Goal: Task Accomplishment & Management: Use online tool/utility

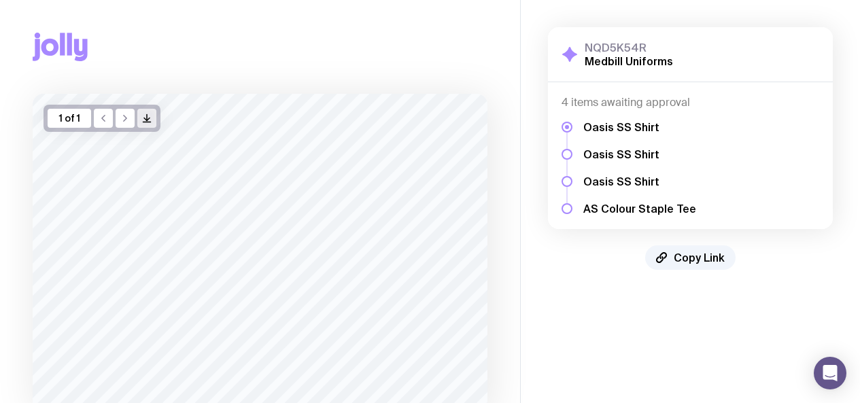
click at [147, 116] on icon "button" at bounding box center [147, 118] width 0 height 6
click at [610, 129] on h5 "Oasis SS Shirt" at bounding box center [639, 127] width 113 height 14
click at [564, 154] on div at bounding box center [566, 154] width 11 height 11
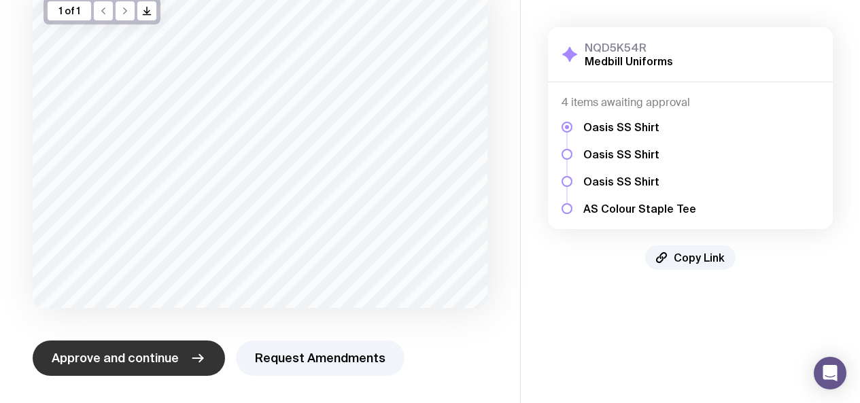
click at [141, 357] on span "Approve and continue" at bounding box center [115, 358] width 127 height 16
click at [328, 354] on button "Request Amendments" at bounding box center [320, 357] width 169 height 35
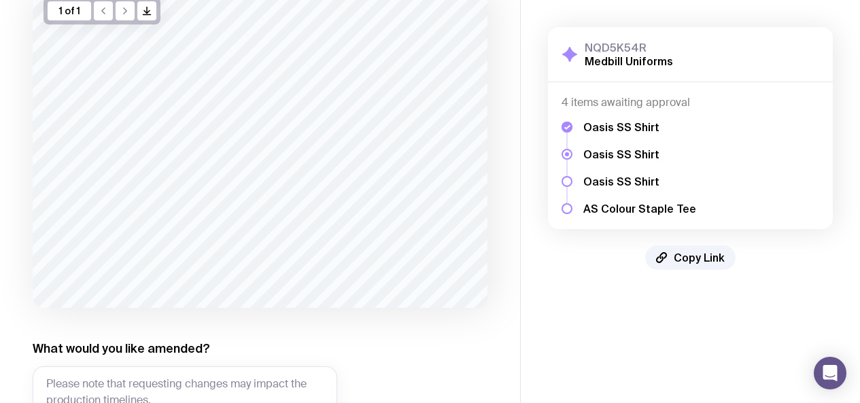
scroll to position [175, 0]
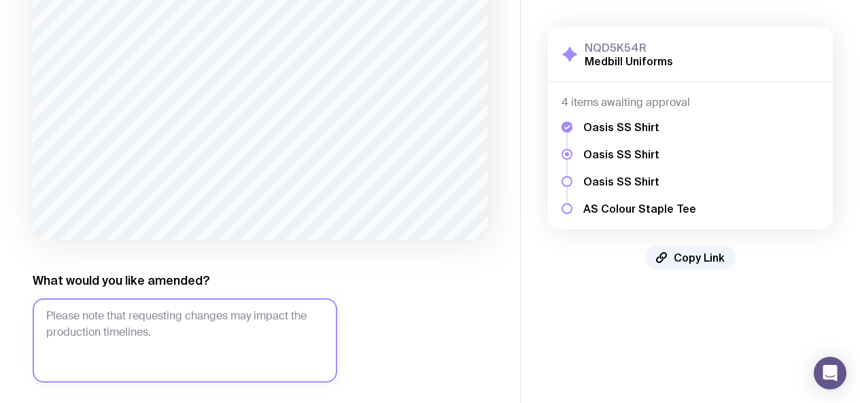
click at [181, 310] on textarea "What would you like amended?" at bounding box center [185, 340] width 304 height 84
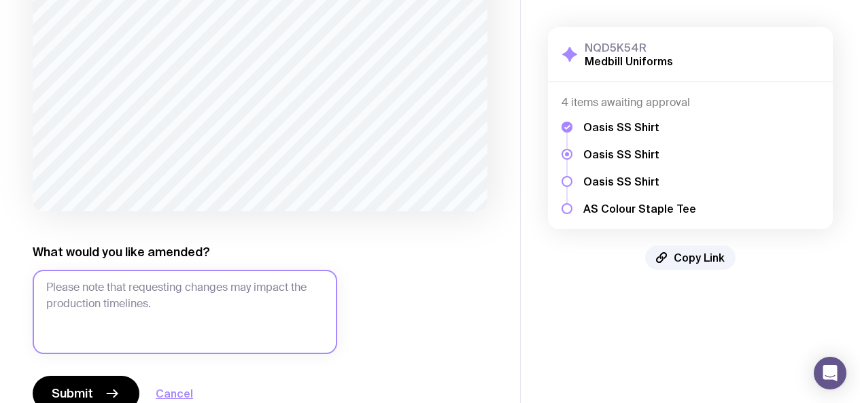
scroll to position [239, 0]
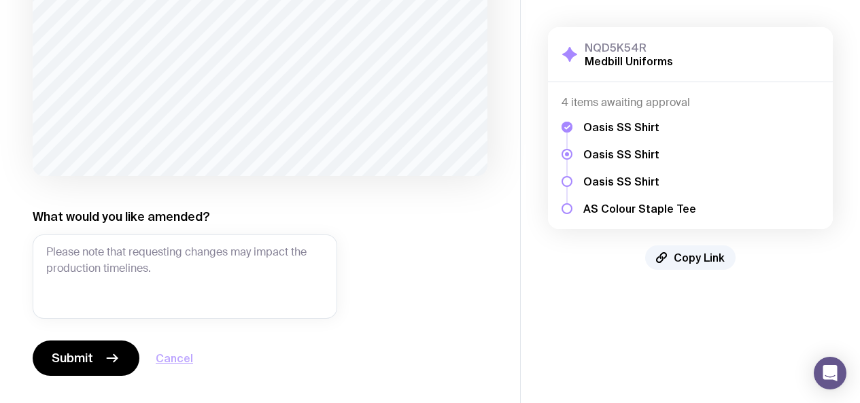
click at [186, 361] on button "Cancel" at bounding box center [174, 358] width 37 height 16
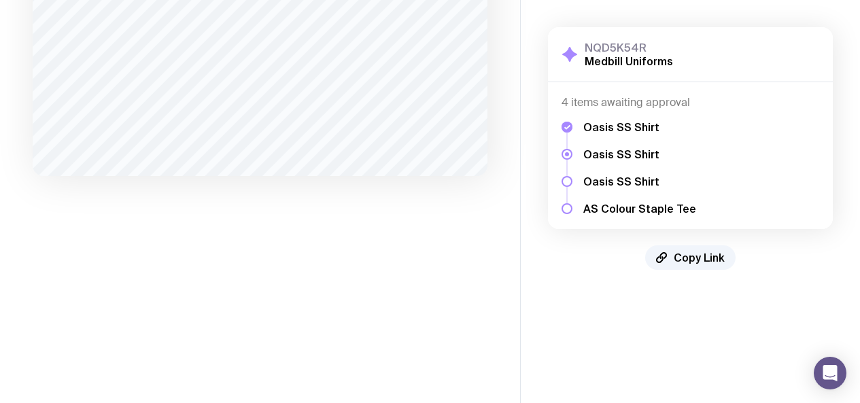
scroll to position [107, 0]
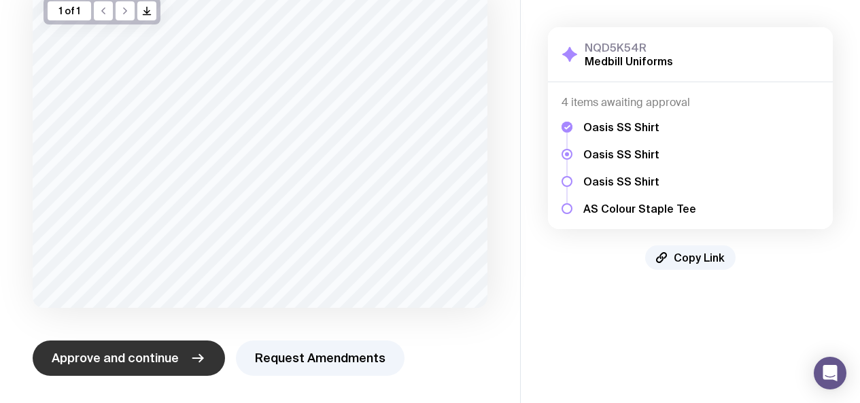
click at [148, 357] on span "Approve and continue" at bounding box center [115, 358] width 127 height 16
click at [152, 360] on span "Approve and continue" at bounding box center [115, 358] width 127 height 16
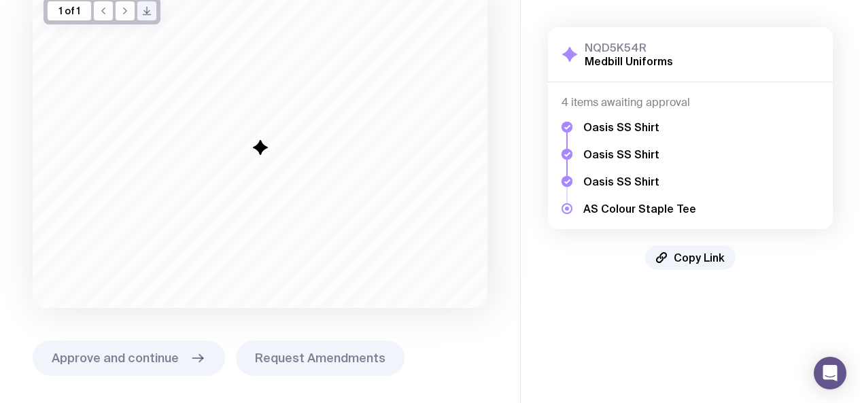
scroll to position [0, 0]
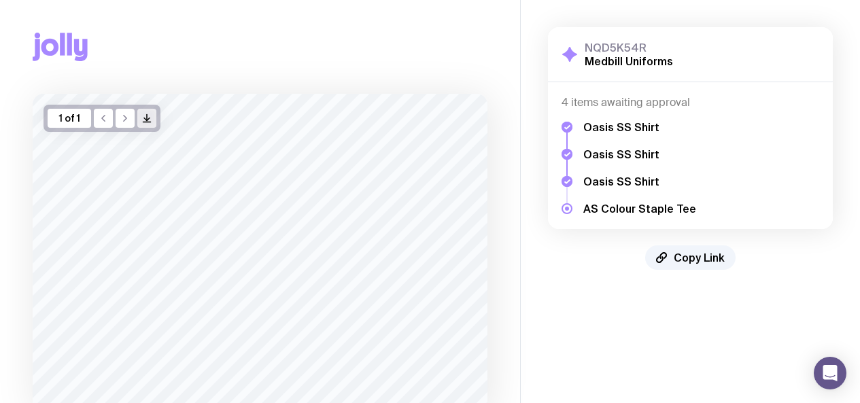
click at [154, 118] on button "/> />" at bounding box center [146, 118] width 19 height 19
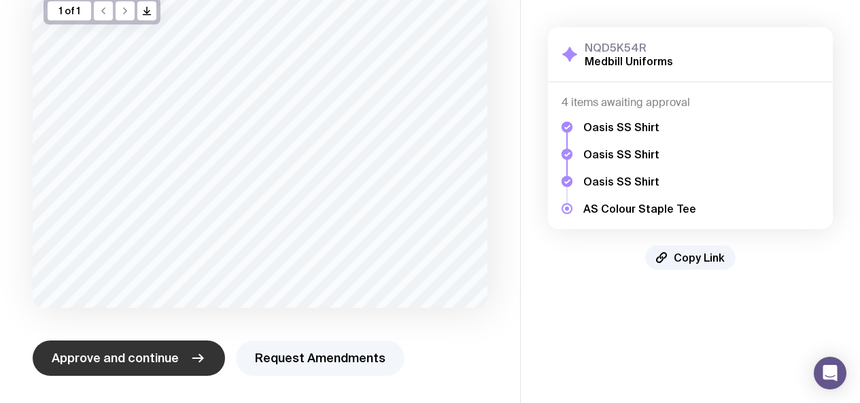
click at [313, 361] on button "Request Amendments" at bounding box center [320, 357] width 169 height 35
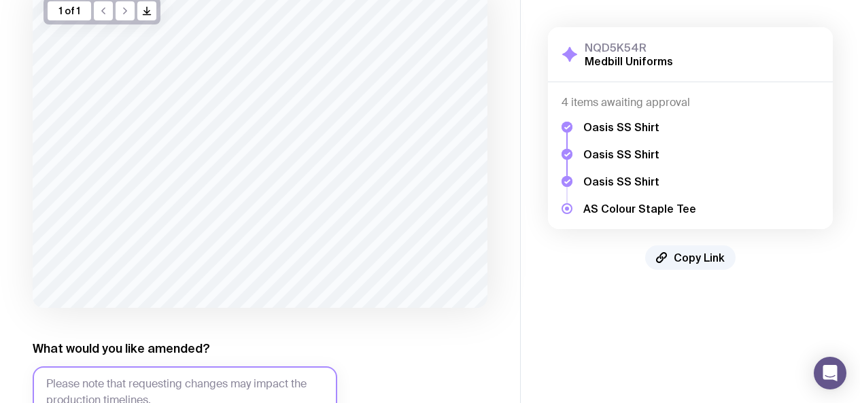
click at [140, 375] on textarea "What would you like amended?" at bounding box center [185, 408] width 304 height 84
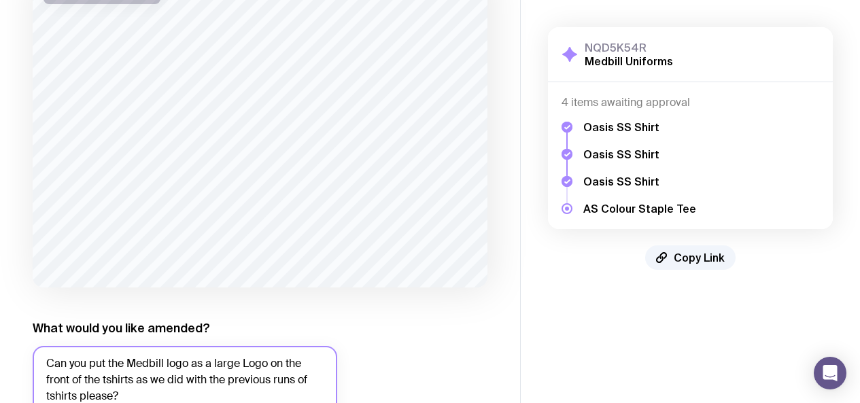
scroll to position [239, 0]
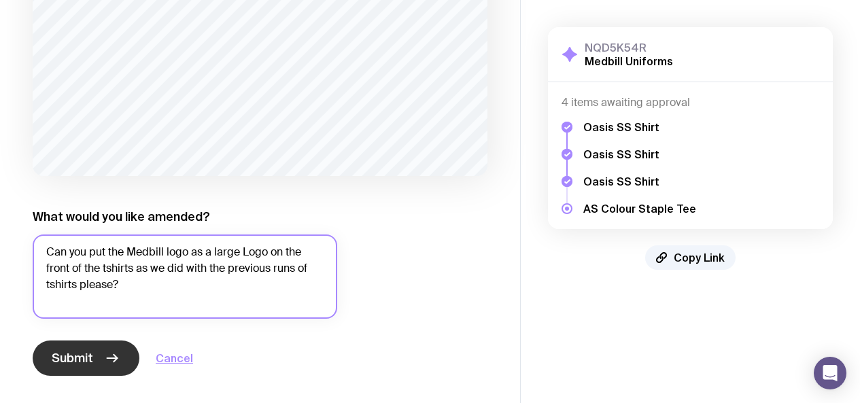
type textarea "Can you put the Medbill logo as a large Logo on the front of the tshirts as we …"
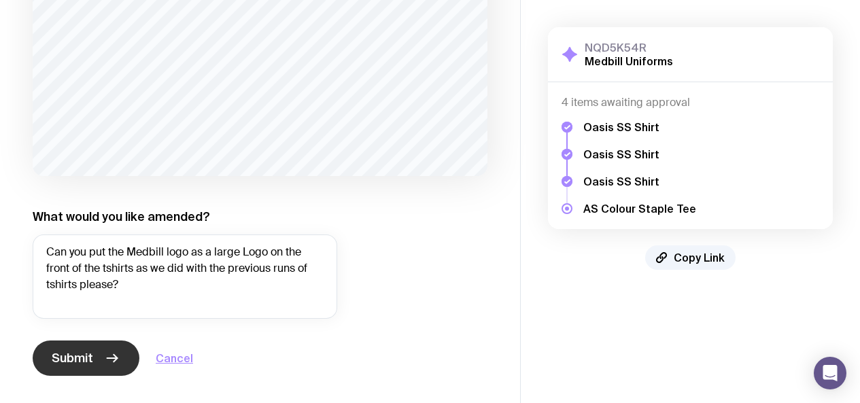
click at [58, 358] on span "Submit" at bounding box center [72, 358] width 41 height 16
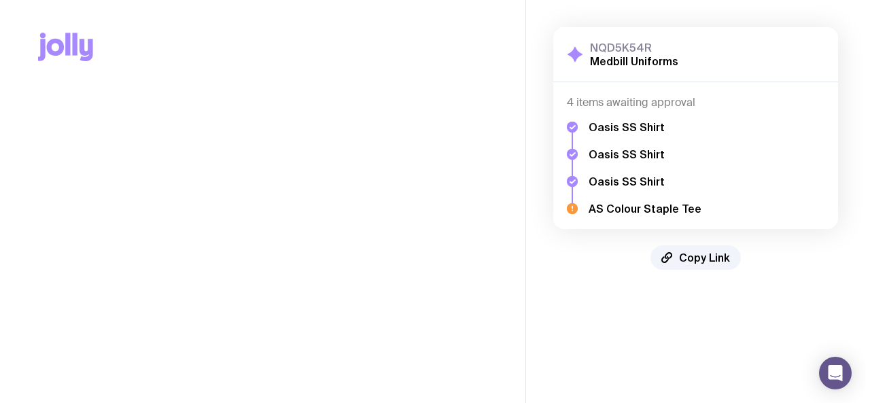
scroll to position [0, 0]
